Goal: Information Seeking & Learning: Stay updated

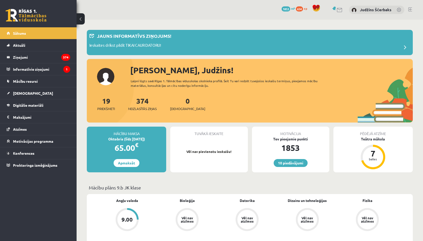
click at [266, 76] on div "Sveiks, Judžins!" at bounding box center [271, 70] width 283 height 12
click at [116, 39] on p "Jauns informatīvs ziņojums!" at bounding box center [134, 35] width 74 height 7
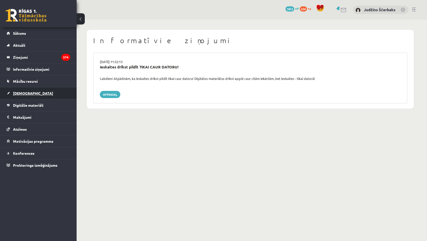
click at [22, 92] on span "[DEMOGRAPHIC_DATA]" at bounding box center [33, 93] width 40 height 5
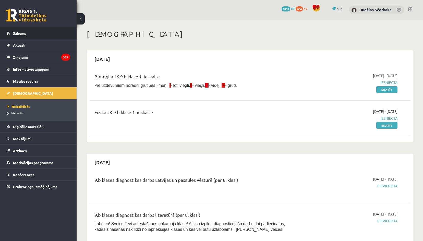
click at [25, 35] on span "Sākums" at bounding box center [19, 33] width 13 height 5
